Goal: Check status: Check status

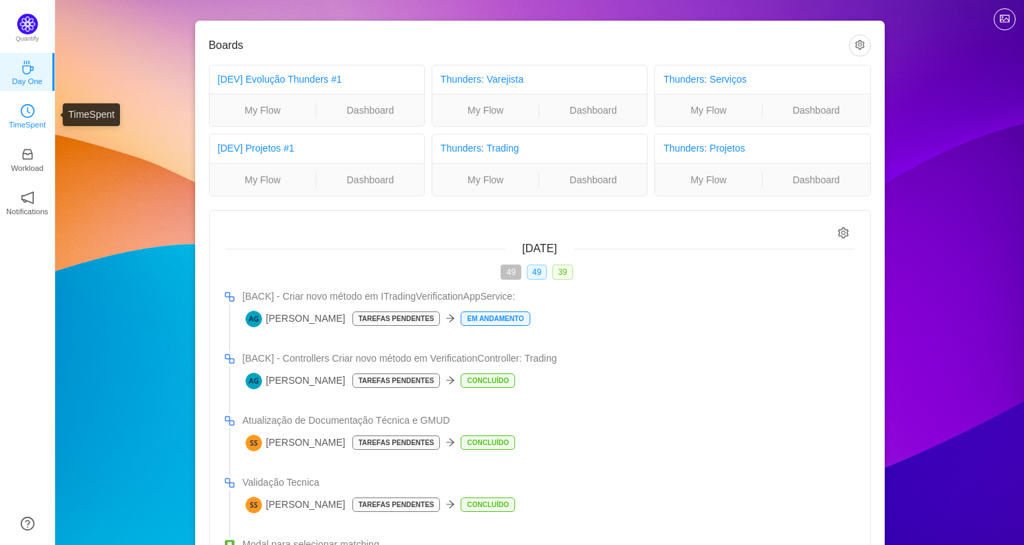
click at [31, 114] on icon "icon: clock-circle" at bounding box center [28, 111] width 14 height 14
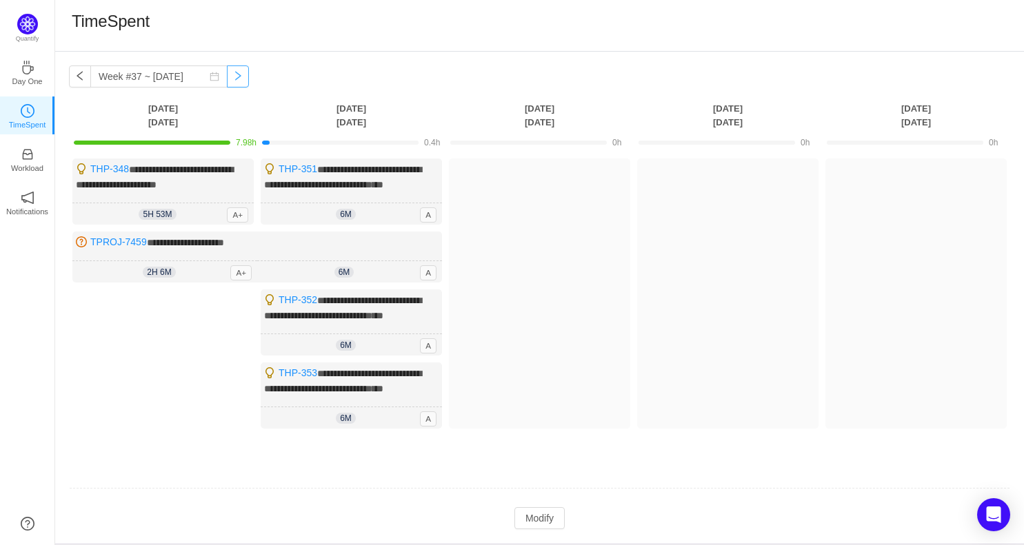
click at [232, 79] on button "button" at bounding box center [238, 77] width 22 height 22
click at [305, 34] on div "TimeSpent" at bounding box center [540, 25] width 936 height 29
click at [34, 163] on p "Workload" at bounding box center [27, 168] width 32 height 12
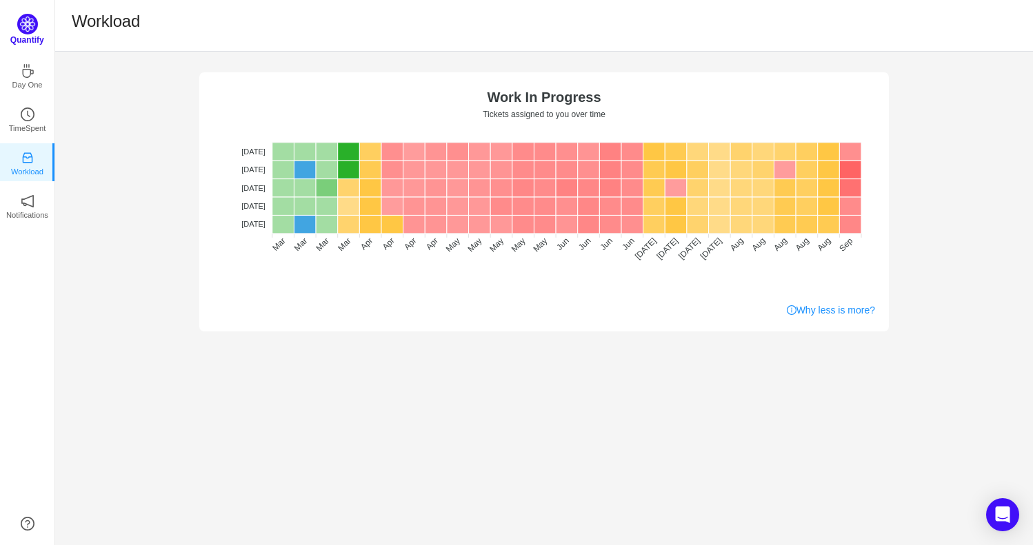
click at [30, 37] on p "Quantify" at bounding box center [27, 40] width 34 height 12
click at [31, 66] on icon "icon: coffee" at bounding box center [28, 68] width 14 height 14
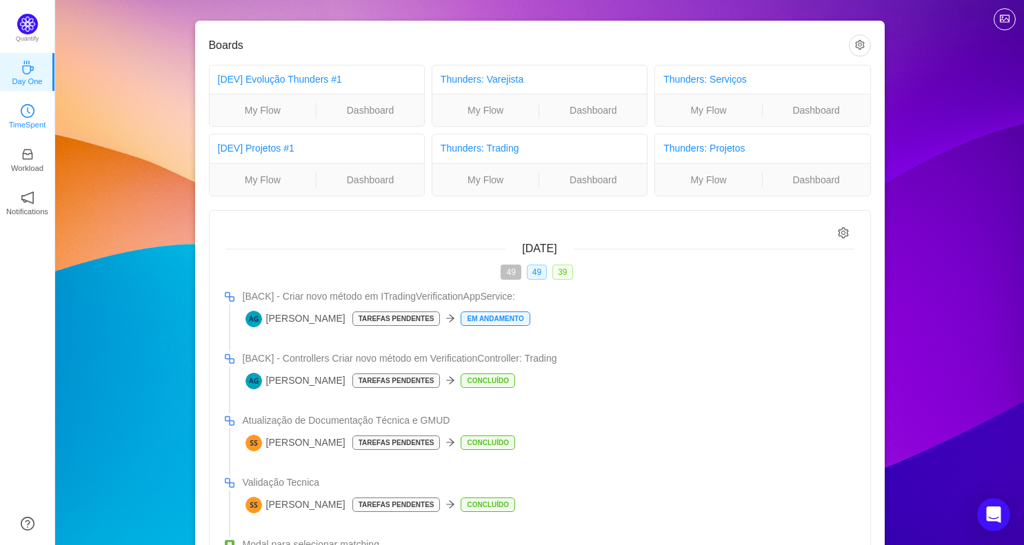
click at [34, 110] on link "TimeSpent" at bounding box center [28, 115] width 14 height 14
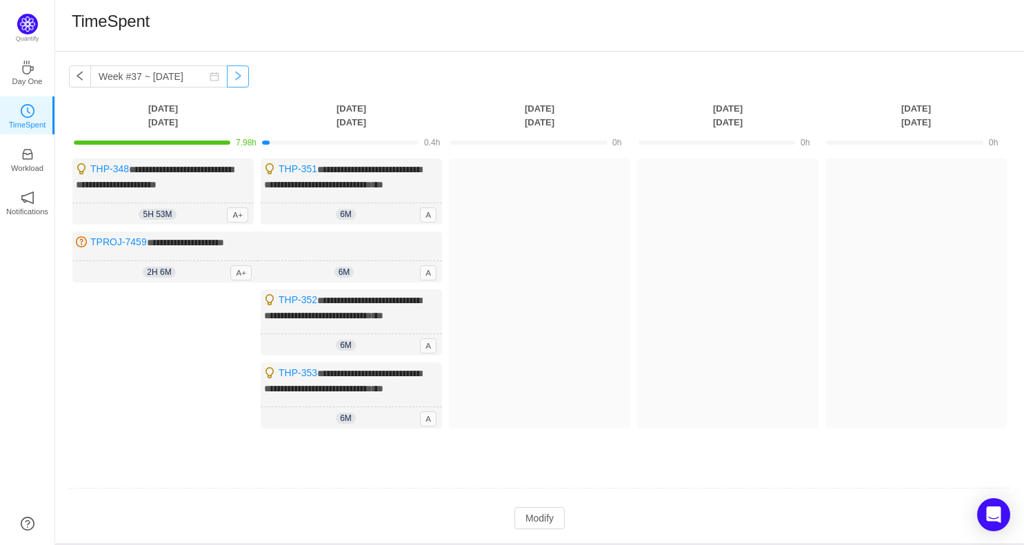
click at [229, 81] on button "button" at bounding box center [238, 77] width 22 height 22
click at [166, 80] on input "Week #37 ~ [DATE]" at bounding box center [158, 77] width 137 height 22
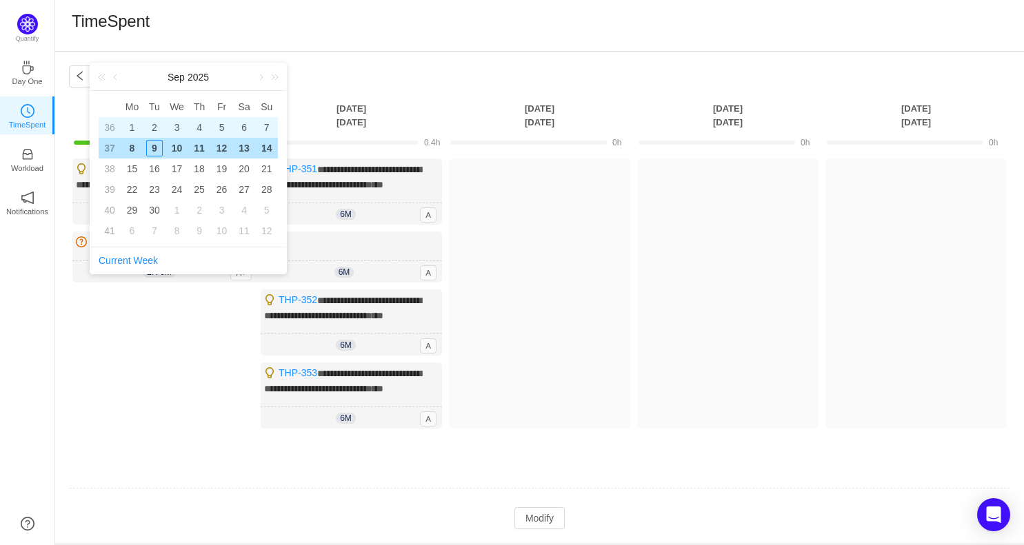
click at [133, 126] on div "1" at bounding box center [131, 127] width 17 height 17
type input "Week #36 ~ [DATE]"
